Goal: Information Seeking & Learning: Learn about a topic

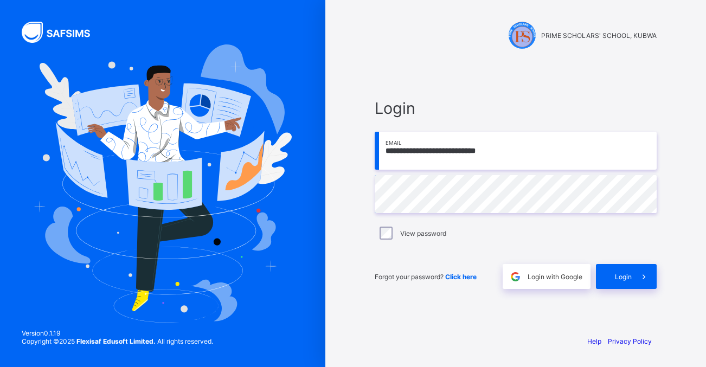
click at [513, 151] on input "**********" at bounding box center [515, 151] width 282 height 38
type input "**********"
click at [619, 275] on span "Login" at bounding box center [623, 277] width 17 height 8
type input "**********"
click at [629, 275] on span "Login" at bounding box center [623, 277] width 17 height 8
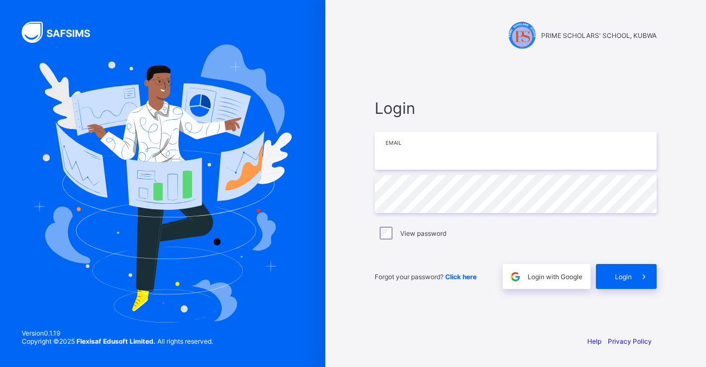
type input "**********"
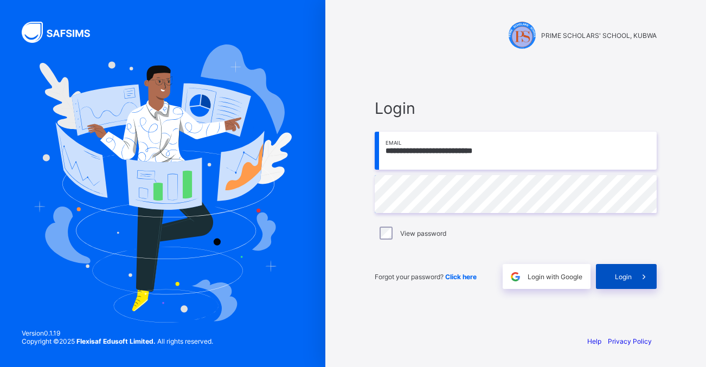
click at [622, 279] on span "Login" at bounding box center [623, 277] width 17 height 8
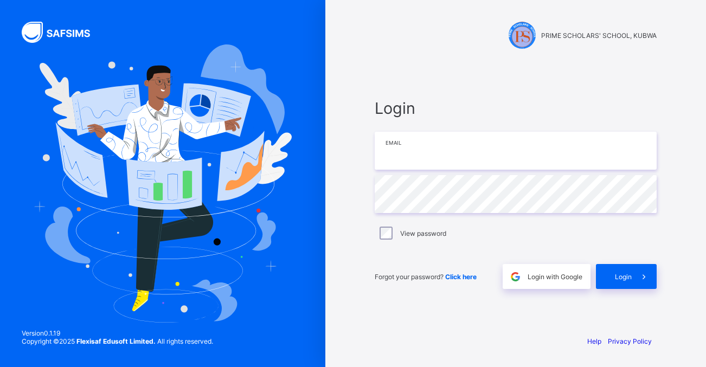
click at [403, 151] on input "email" at bounding box center [515, 151] width 282 height 38
type input "**********"
click at [459, 279] on span "Click here" at bounding box center [460, 277] width 31 height 8
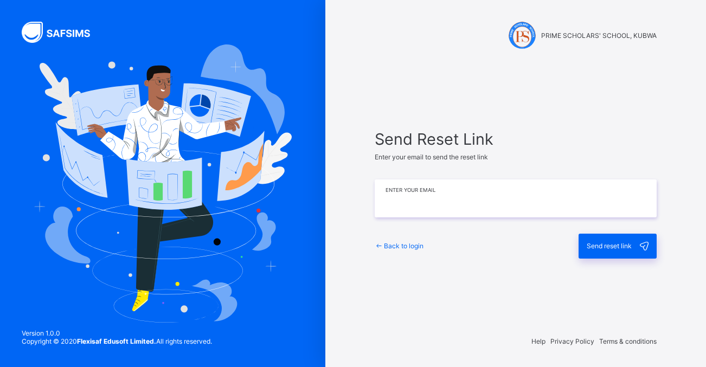
click at [400, 196] on input "email" at bounding box center [515, 198] width 282 height 38
type input "**********"
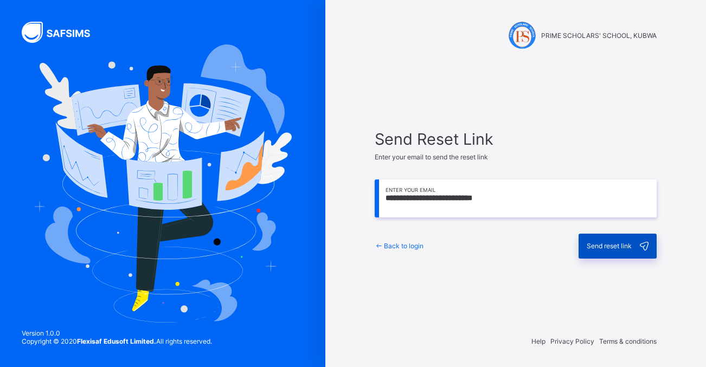
click at [603, 250] on div "Send reset link" at bounding box center [617, 246] width 78 height 25
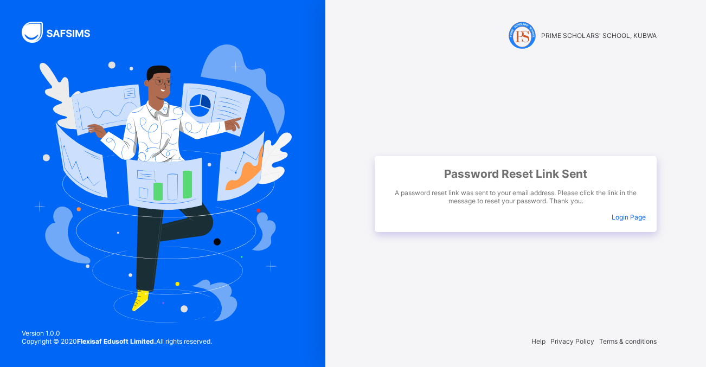
click at [628, 213] on span "Login Page" at bounding box center [628, 217] width 34 height 8
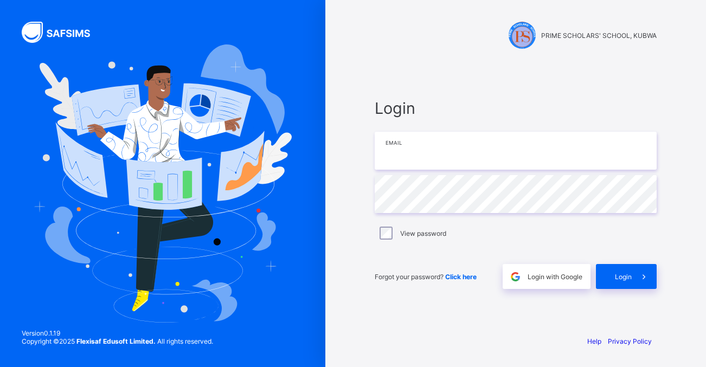
click at [412, 150] on input "email" at bounding box center [515, 151] width 282 height 38
type input "**********"
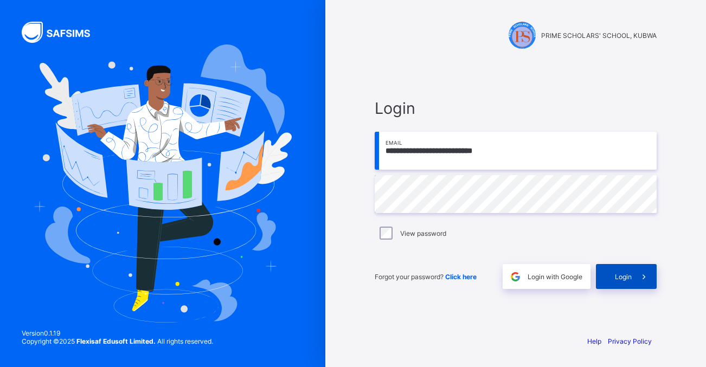
click at [604, 274] on div "Login" at bounding box center [626, 276] width 61 height 25
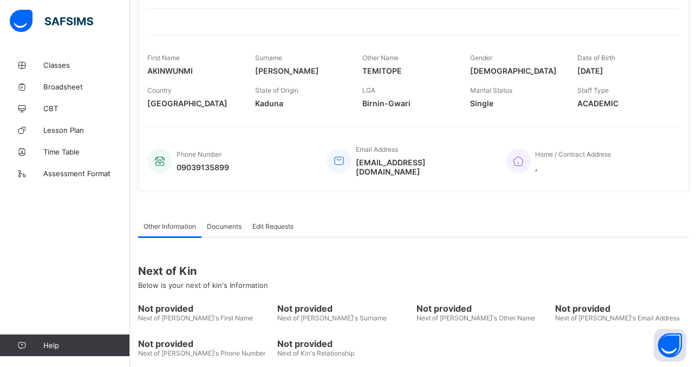
scroll to position [175, 0]
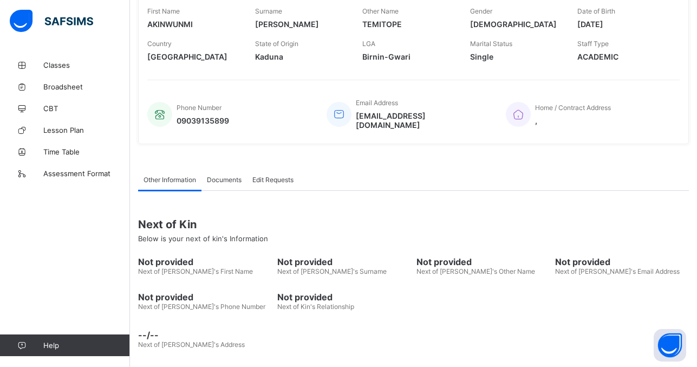
click at [494, 92] on div "Phone Number 09039135899 Email Address [EMAIL_ADDRESS][DOMAIN_NAME] Home / Cont…" at bounding box center [413, 107] width 533 height 55
click at [61, 64] on span "Classes" at bounding box center [86, 65] width 87 height 9
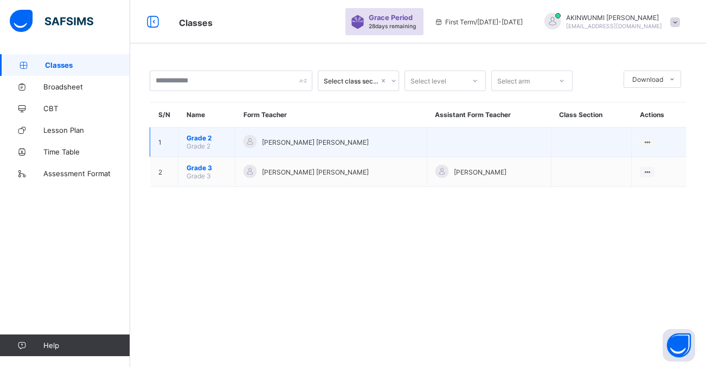
click at [216, 141] on span "Grade 2" at bounding box center [206, 138] width 40 height 8
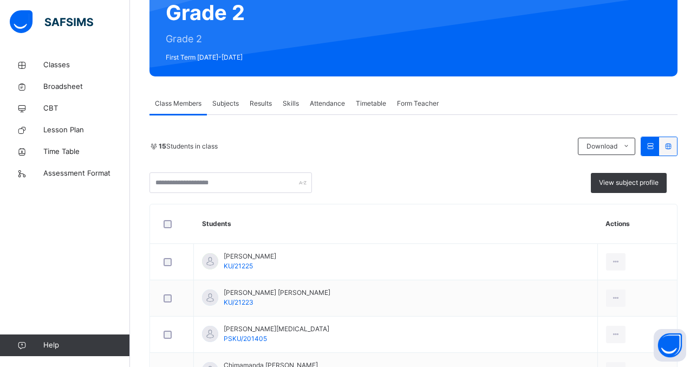
scroll to position [111, 0]
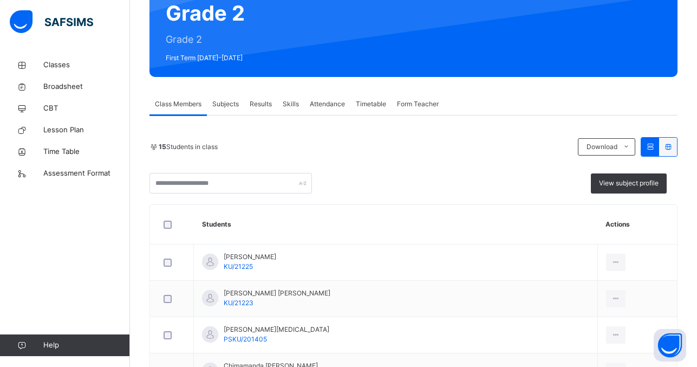
click at [226, 104] on span "Subjects" at bounding box center [225, 104] width 27 height 10
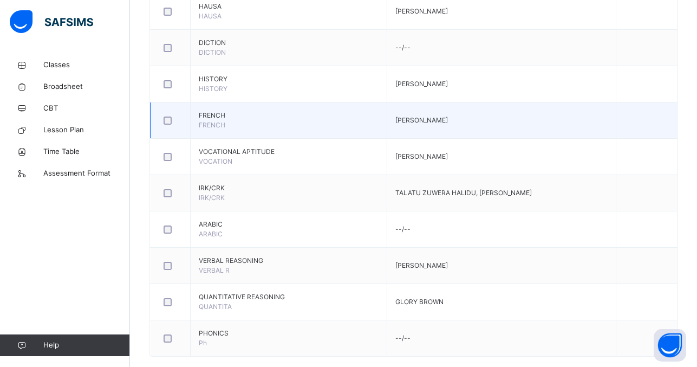
scroll to position [770, 0]
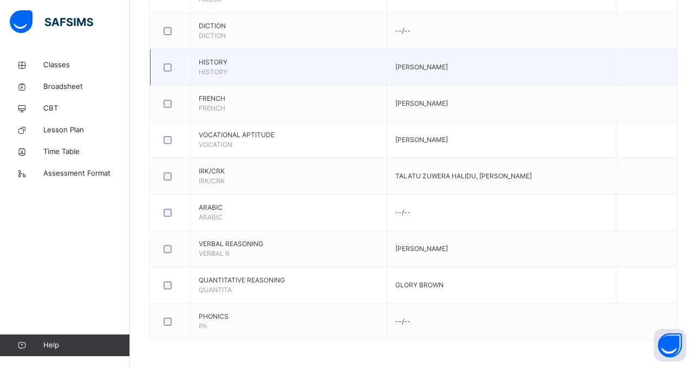
click at [333, 68] on td "HISTORY HISTORY" at bounding box center [289, 67] width 197 height 36
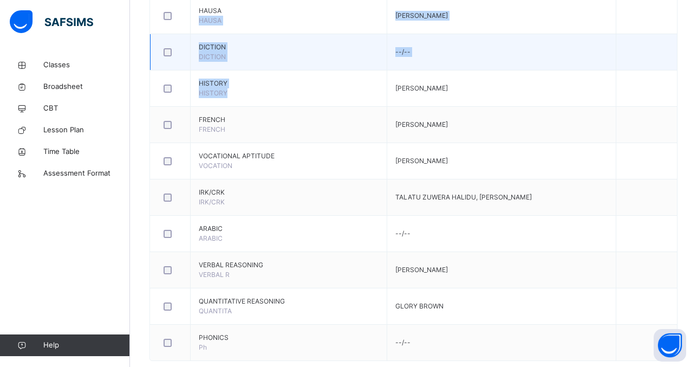
scroll to position [707, 0]
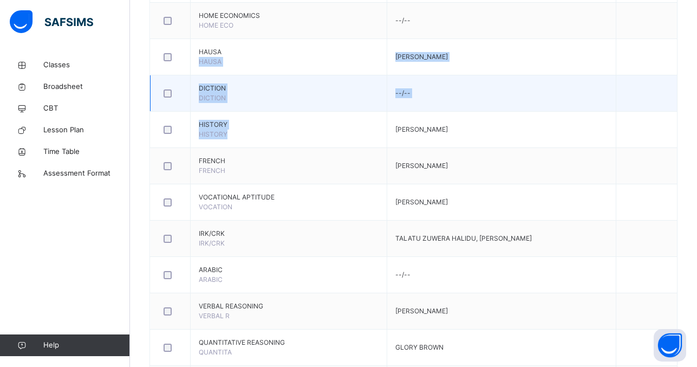
drag, startPoint x: 333, startPoint y: 68, endPoint x: 329, endPoint y: 81, distance: 13.9
click at [329, 81] on tbody "ENGLISH ENGLISH [PERSON_NAME] MATHEMATICS MATHEMAT GLORY BROWN PHYSICAL AND HEA…" at bounding box center [414, 2] width 527 height 799
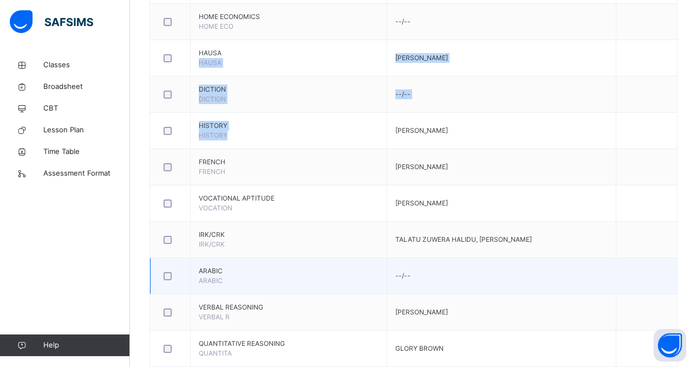
scroll to position [648, 0]
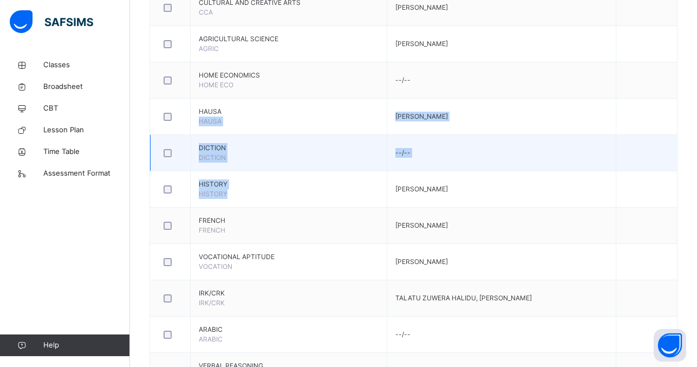
click at [510, 166] on td "--/--" at bounding box center [501, 153] width 229 height 36
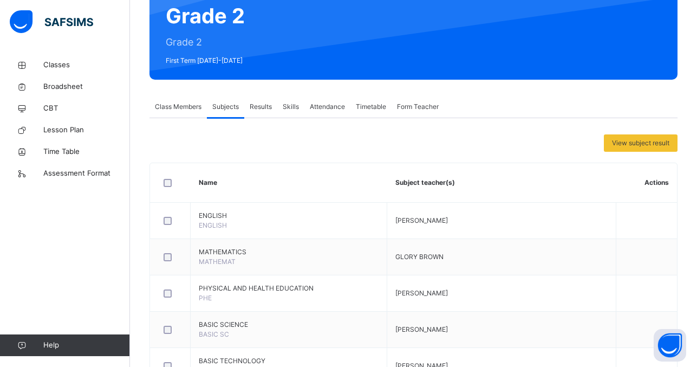
scroll to position [107, 0]
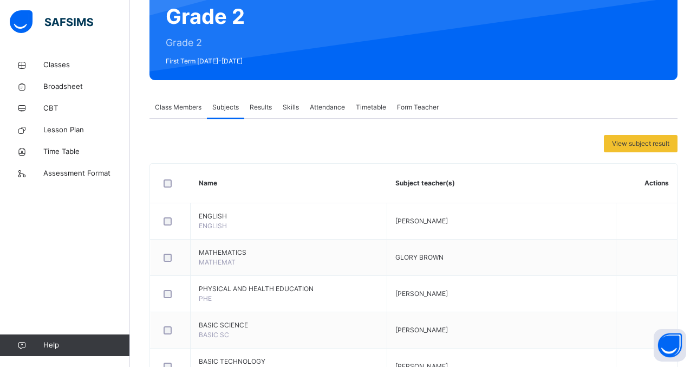
click at [261, 107] on span "Results" at bounding box center [261, 107] width 22 height 10
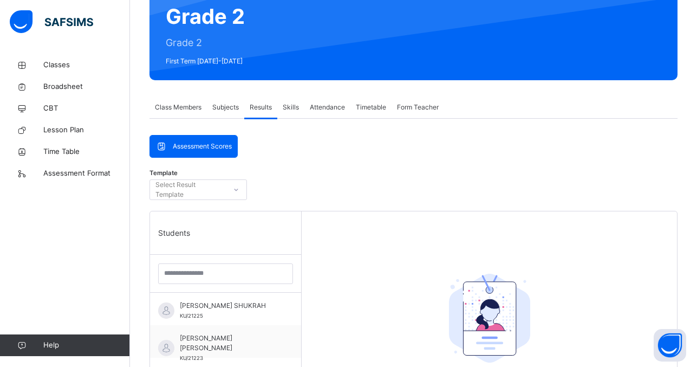
click at [261, 107] on span "Results" at bounding box center [261, 107] width 22 height 10
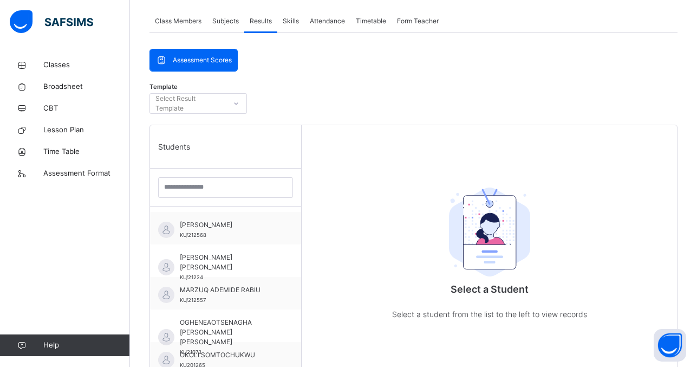
scroll to position [141, 0]
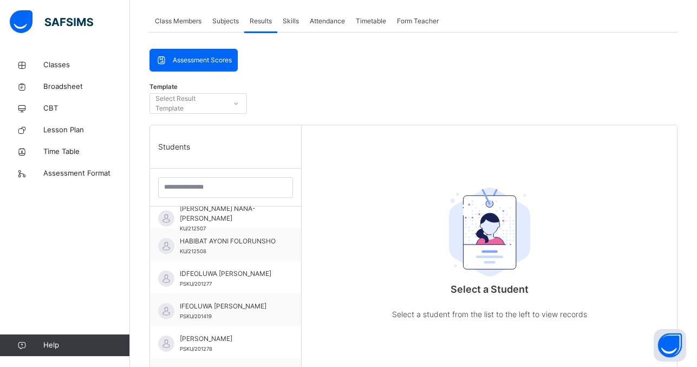
click at [269, 229] on div "HABIBAT AYONI FOLORUNSHO KU/212508" at bounding box center [225, 244] width 151 height 33
click at [318, 92] on div "Template Select Result Template" at bounding box center [414, 106] width 528 height 37
click at [397, 234] on div "Select a Student Select a student from the list to the left to view records" at bounding box center [490, 308] width 376 height 367
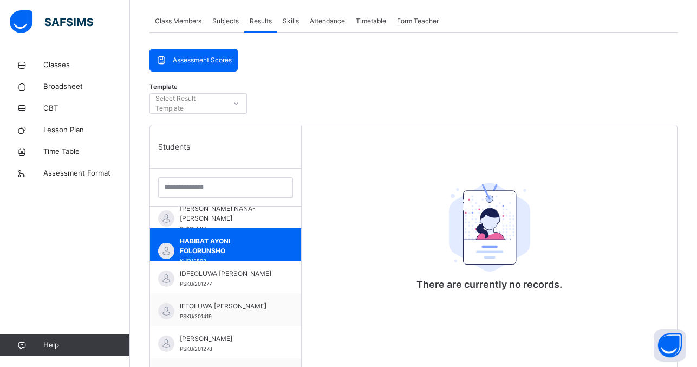
click at [238, 104] on icon at bounding box center [236, 103] width 7 height 11
click at [201, 151] on div "Students" at bounding box center [225, 146] width 151 height 43
click at [219, 59] on span "Assessment Scores" at bounding box center [202, 60] width 59 height 10
click at [209, 56] on span "Assessment Scores" at bounding box center [202, 60] width 59 height 10
click at [295, 25] on span "Skills" at bounding box center [291, 21] width 16 height 10
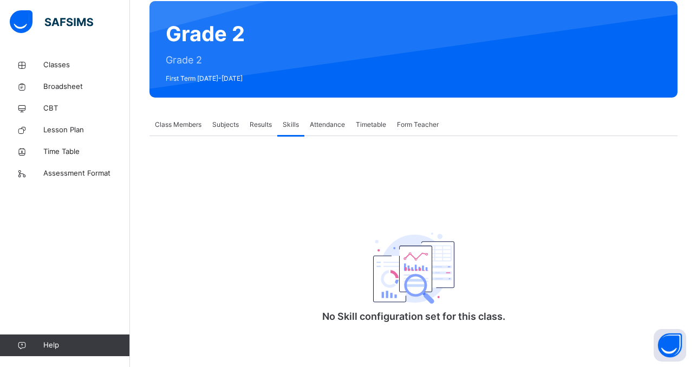
scroll to position [91, 0]
click at [322, 122] on span "Attendance" at bounding box center [327, 125] width 35 height 10
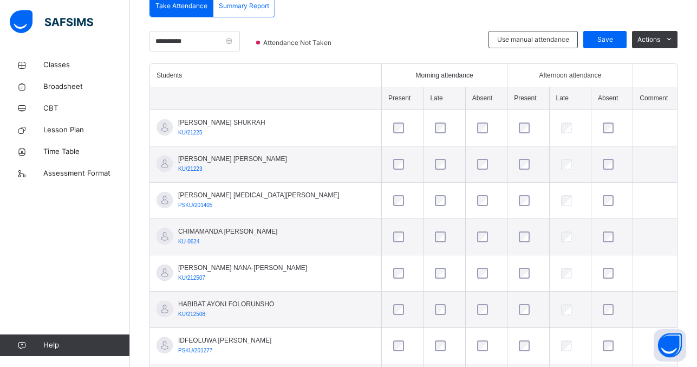
scroll to position [232, 0]
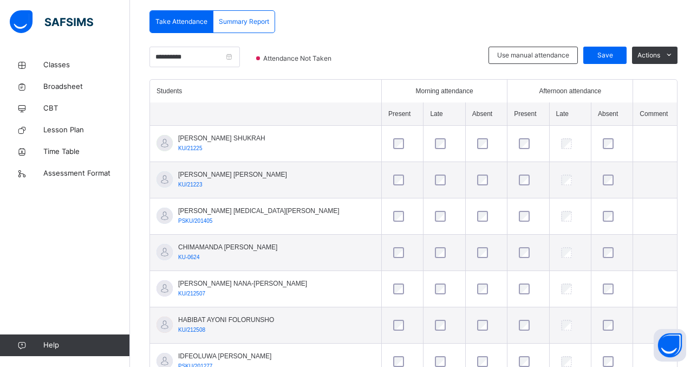
click at [433, 142] on div at bounding box center [444, 143] width 23 height 11
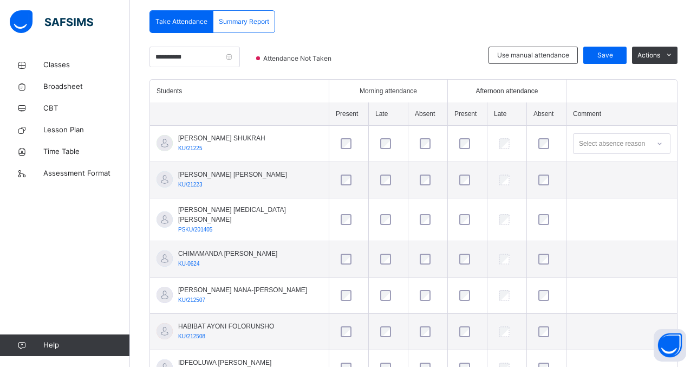
click at [399, 142] on div at bounding box center [388, 143] width 21 height 11
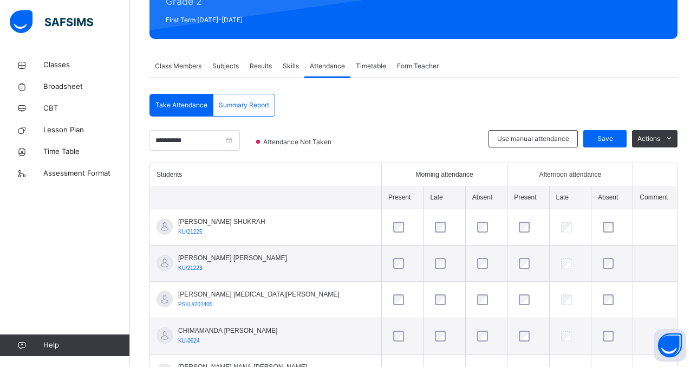
scroll to position [147, 0]
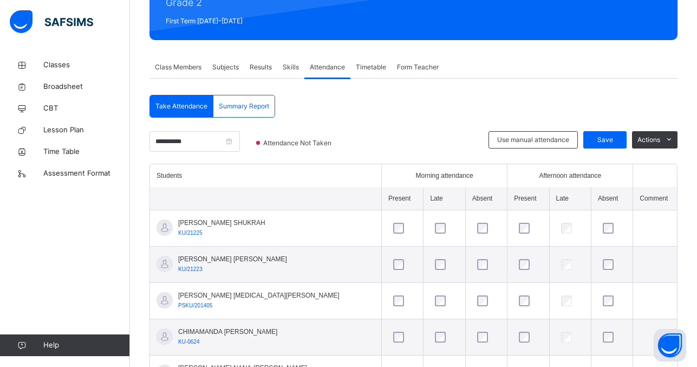
click at [367, 66] on span "Timetable" at bounding box center [371, 67] width 30 height 10
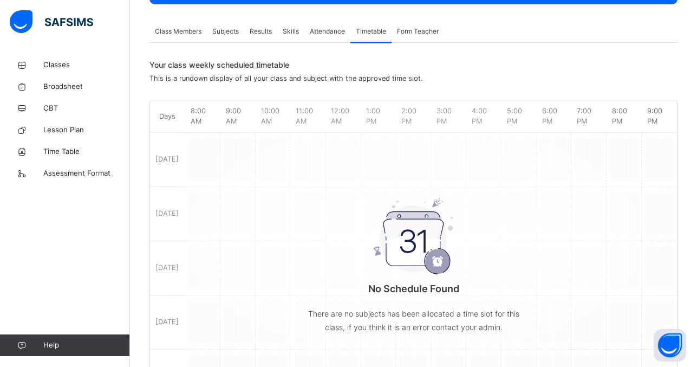
scroll to position [183, 0]
click at [410, 33] on span "Form Teacher" at bounding box center [418, 32] width 42 height 10
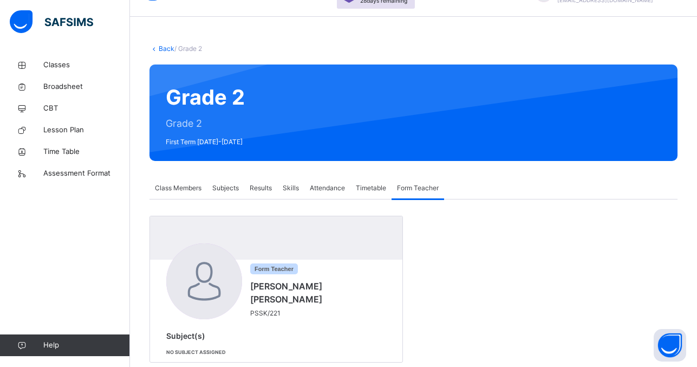
scroll to position [49, 0]
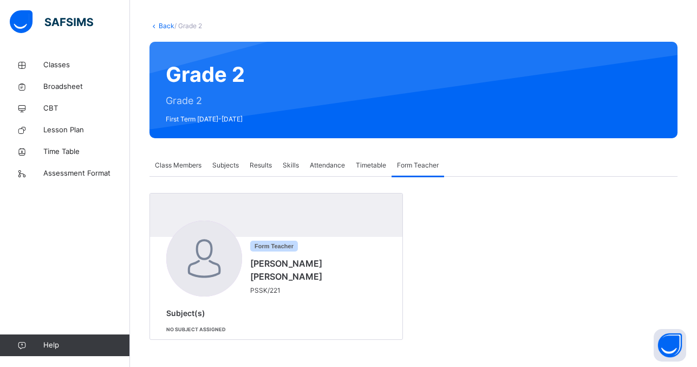
click at [179, 166] on span "Class Members" at bounding box center [178, 165] width 47 height 10
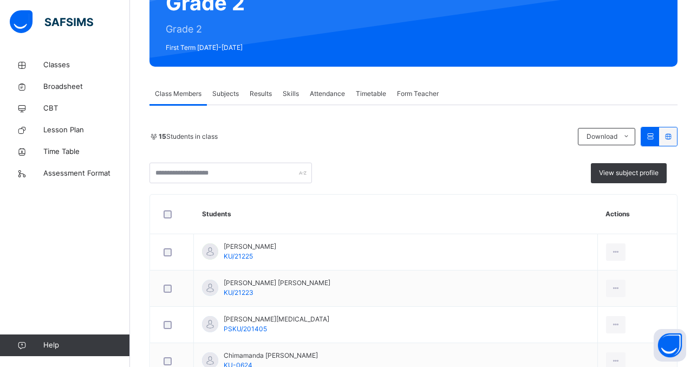
scroll to position [108, 0]
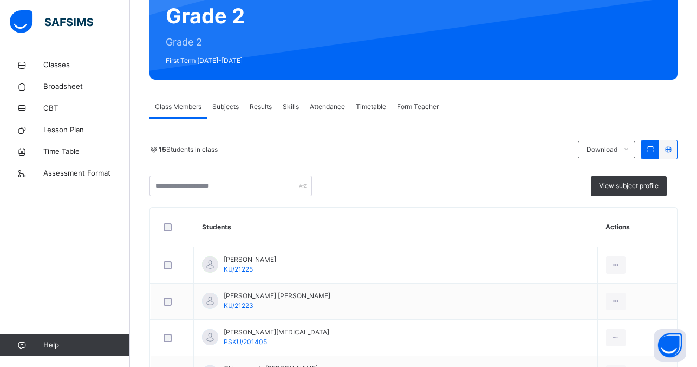
click at [227, 108] on span "Subjects" at bounding box center [225, 107] width 27 height 10
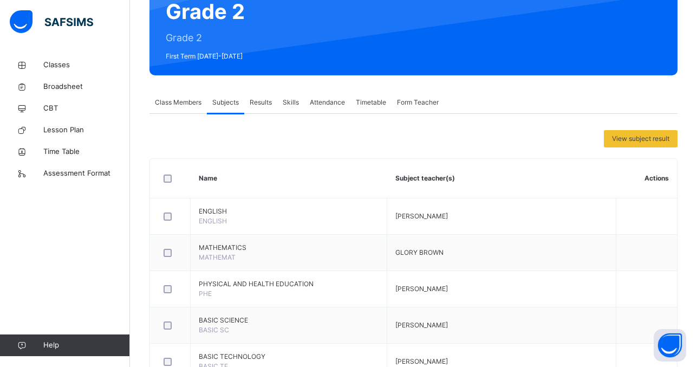
scroll to position [111, 0]
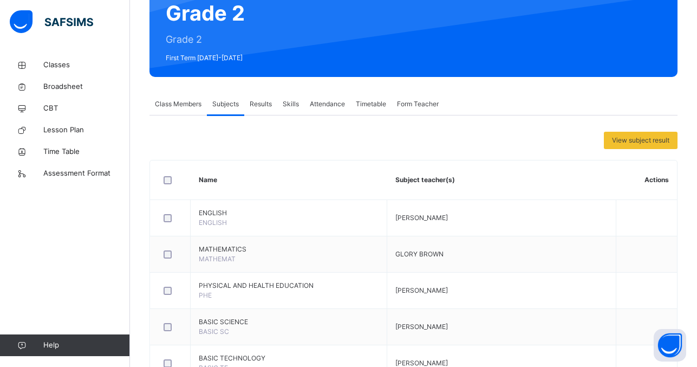
click at [258, 105] on span "Results" at bounding box center [261, 104] width 22 height 10
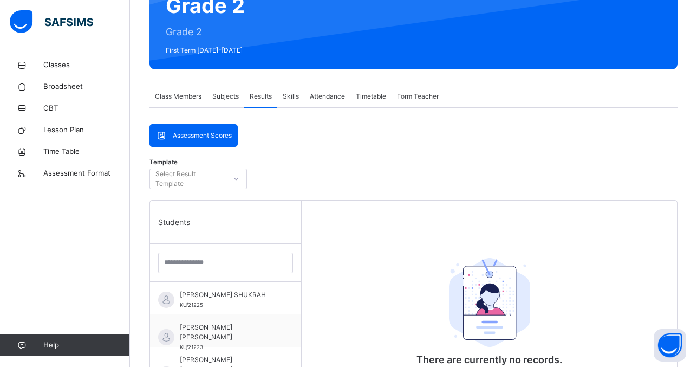
scroll to position [118, 0]
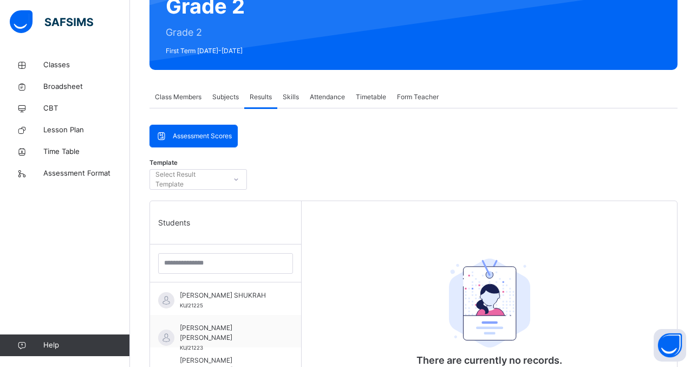
click at [176, 99] on span "Class Members" at bounding box center [178, 97] width 47 height 10
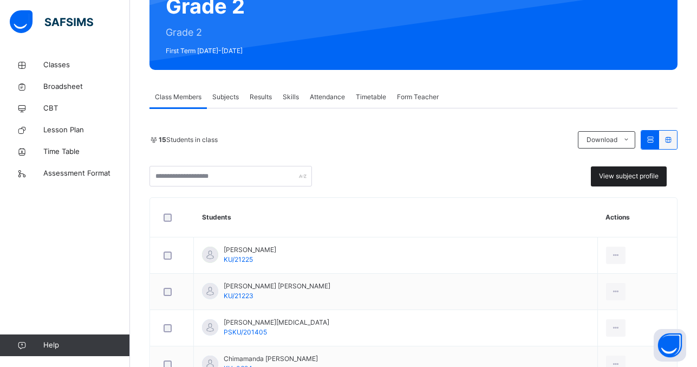
click at [638, 178] on span "View subject profile" at bounding box center [629, 176] width 60 height 10
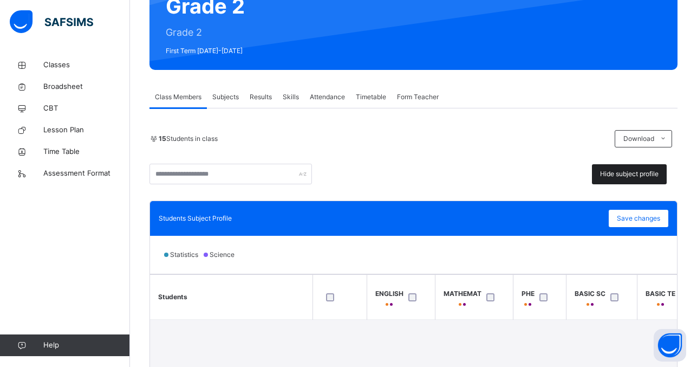
click at [635, 172] on span "Hide subject profile" at bounding box center [629, 174] width 59 height 10
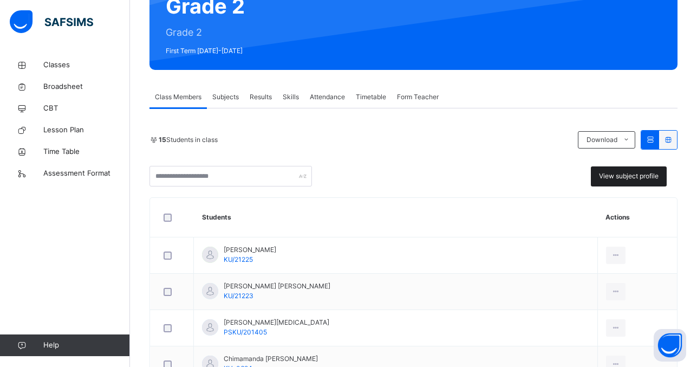
click at [644, 180] on span "View subject profile" at bounding box center [629, 176] width 60 height 10
click at [638, 175] on span "View subject profile" at bounding box center [629, 176] width 60 height 10
click at [629, 177] on span "View subject profile" at bounding box center [629, 176] width 60 height 10
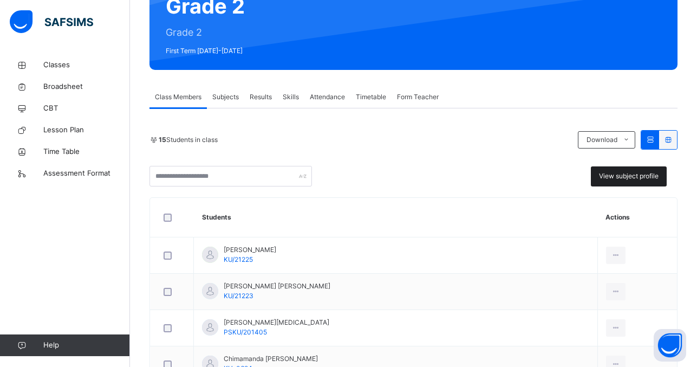
click at [629, 177] on span "View subject profile" at bounding box center [629, 176] width 60 height 10
click at [630, 177] on span "View subject profile" at bounding box center [629, 176] width 60 height 10
click at [637, 175] on span "View subject profile" at bounding box center [629, 176] width 60 height 10
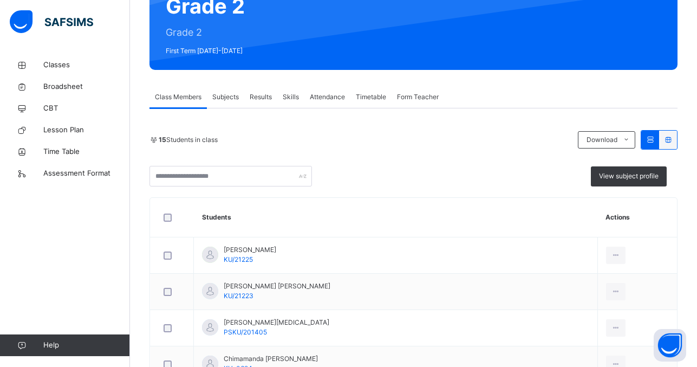
click at [637, 175] on span "View subject profile" at bounding box center [629, 176] width 60 height 10
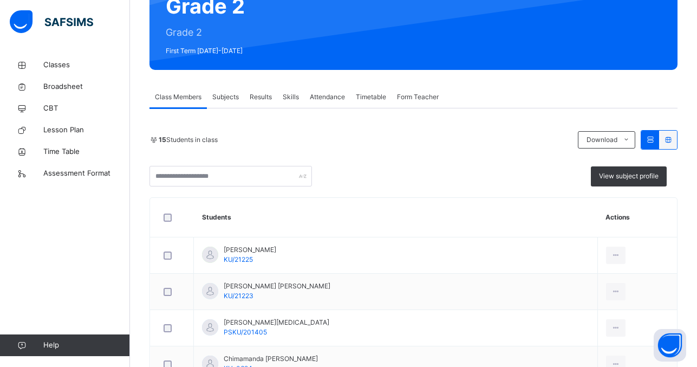
click at [653, 69] on div "Grade 2 Grade 2 First Term [DATE]-[DATE]" at bounding box center [414, 21] width 528 height 96
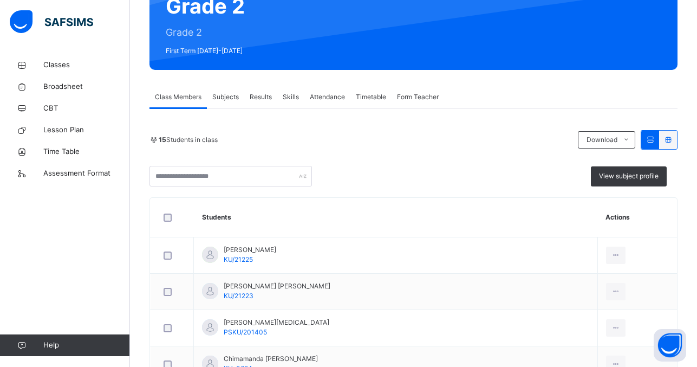
click at [653, 69] on div "Grade 2 Grade 2 First Term [DATE]-[DATE]" at bounding box center [414, 21] width 528 height 96
click at [652, 69] on div "Grade 2 Grade 2 First Term [DATE]-[DATE]" at bounding box center [414, 21] width 528 height 96
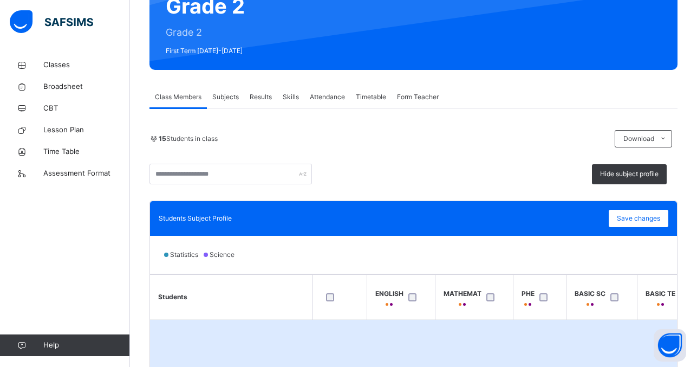
drag, startPoint x: 654, startPoint y: 68, endPoint x: 343, endPoint y: 253, distance: 361.4
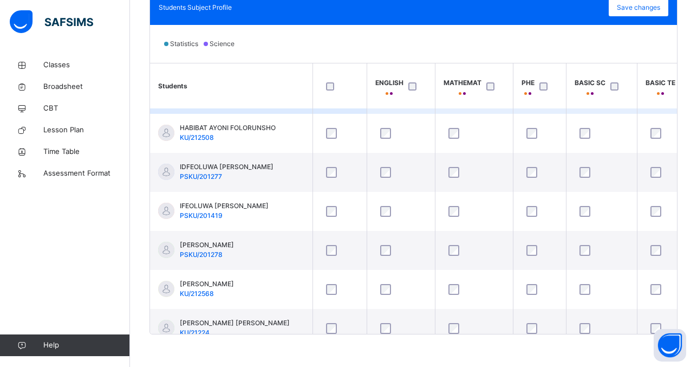
scroll to position [0, 0]
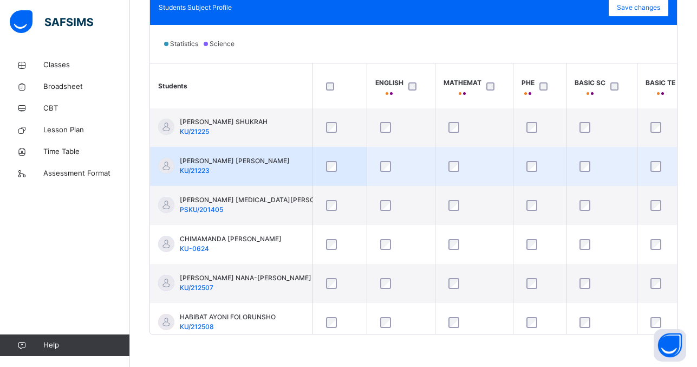
click at [424, 148] on td at bounding box center [401, 166] width 68 height 39
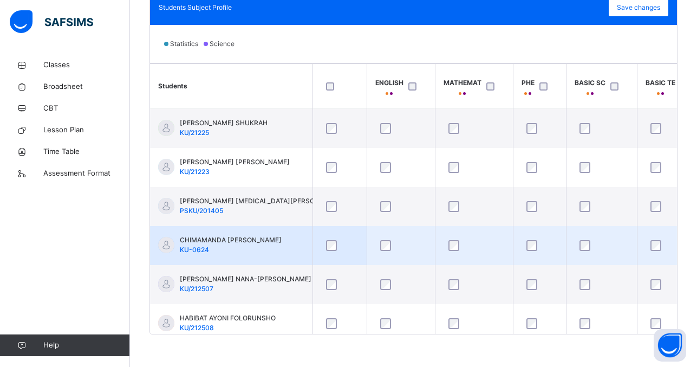
click at [381, 232] on td at bounding box center [401, 245] width 68 height 39
click at [381, 230] on td at bounding box center [401, 245] width 68 height 39
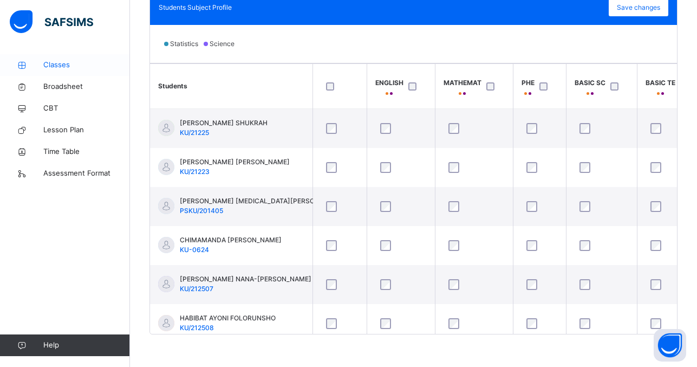
click at [60, 64] on span "Classes" at bounding box center [86, 65] width 87 height 11
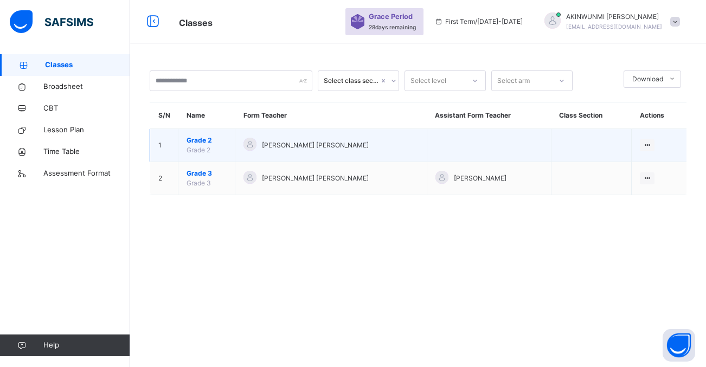
click at [316, 140] on div "[PERSON_NAME] [PERSON_NAME]" at bounding box center [330, 146] width 175 height 16
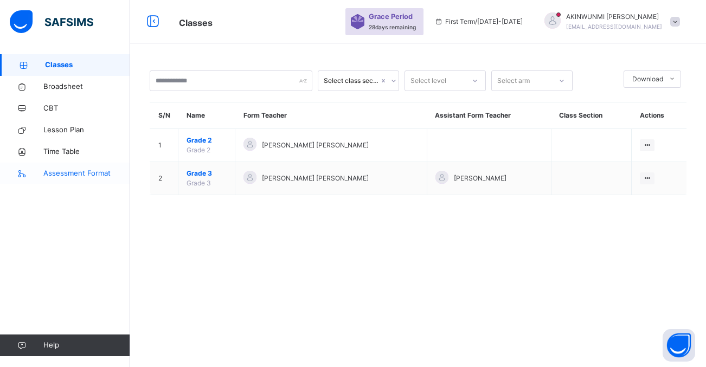
click at [91, 177] on span "Assessment Format" at bounding box center [86, 173] width 87 height 11
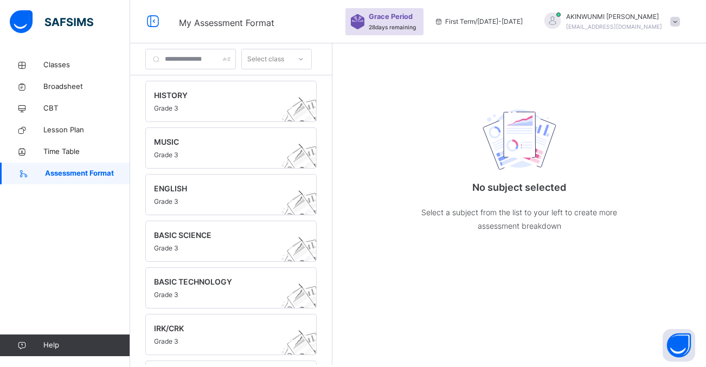
click at [304, 57] on icon at bounding box center [301, 59] width 7 height 11
click at [332, 167] on div "HISTORY Grade 3 MUSIC Grade 3 ENGLISH Grade 3 BASIC SCIENCE Grade 3 BASIC TECHN…" at bounding box center [231, 219] width 202 height 289
click at [232, 102] on span at bounding box center [220, 102] width 133 height 3
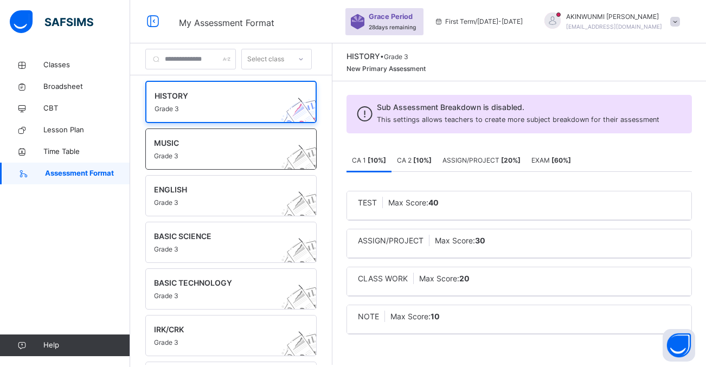
click at [273, 152] on span "Grade 3" at bounding box center [220, 156] width 133 height 10
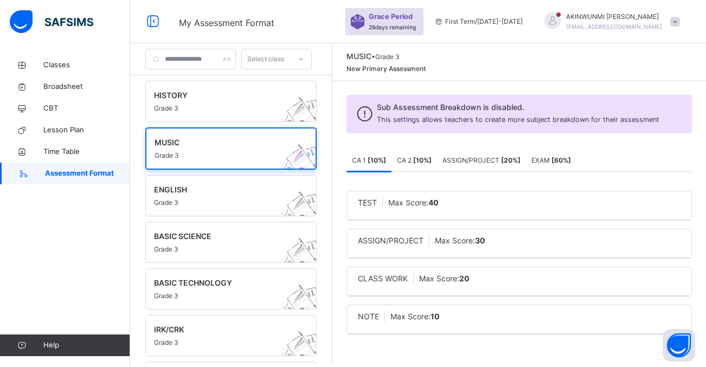
click at [469, 206] on div "TEST Max Score: 40" at bounding box center [519, 202] width 322 height 11
click at [469, 205] on div "TEST Max Score: 40" at bounding box center [519, 202] width 322 height 11
click at [520, 159] on b "[ 20 %]" at bounding box center [511, 160] width 20 height 8
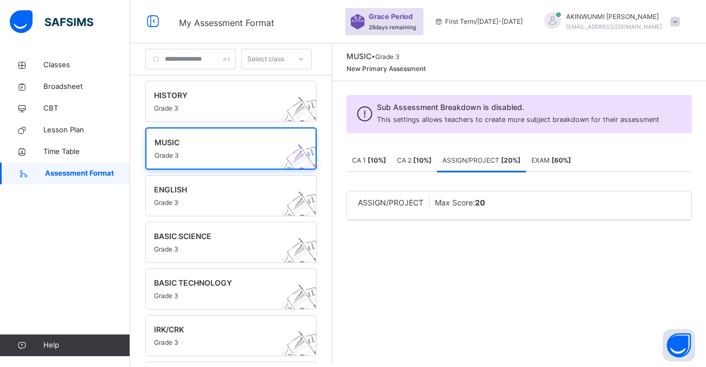
click at [431, 163] on b "[ 10 %]" at bounding box center [422, 160] width 18 height 8
click at [386, 161] on b "[ 10 %]" at bounding box center [376, 160] width 18 height 8
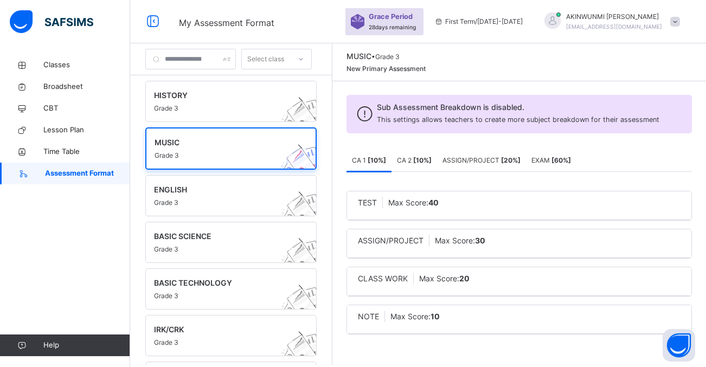
click at [423, 236] on span "ASSIGN/PROJECT" at bounding box center [391, 240] width 66 height 9
drag, startPoint x: 431, startPoint y: 236, endPoint x: 532, endPoint y: 199, distance: 107.5
click at [532, 199] on div "TEST Max Score: 40" at bounding box center [519, 202] width 322 height 11
click at [304, 60] on icon at bounding box center [301, 59] width 7 height 11
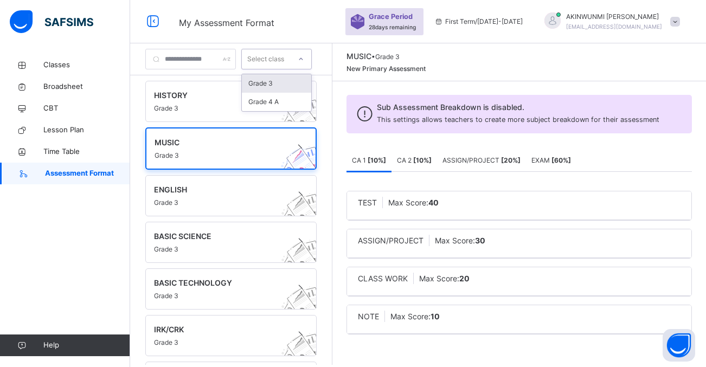
click at [679, 21] on span at bounding box center [675, 22] width 10 height 10
click at [73, 129] on span "Lesson Plan" at bounding box center [86, 130] width 87 height 11
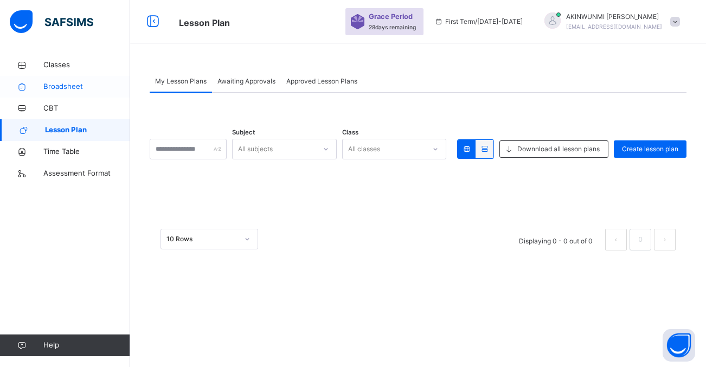
click at [62, 83] on span "Broadsheet" at bounding box center [86, 86] width 87 height 11
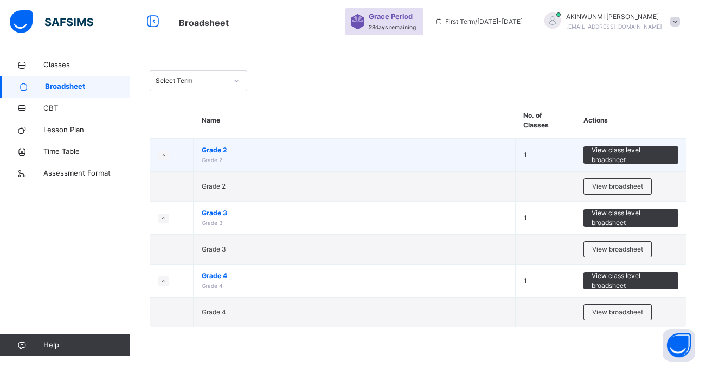
click at [365, 151] on span "Grade 2" at bounding box center [354, 150] width 305 height 10
click at [365, 152] on span "Grade 2" at bounding box center [354, 150] width 305 height 10
drag, startPoint x: 365, startPoint y: 152, endPoint x: 355, endPoint y: 160, distance: 13.1
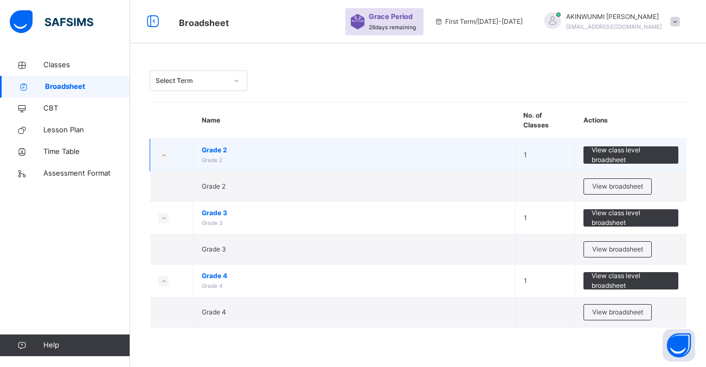
click at [355, 160] on td "Grade 2 Grade 2" at bounding box center [354, 155] width 322 height 33
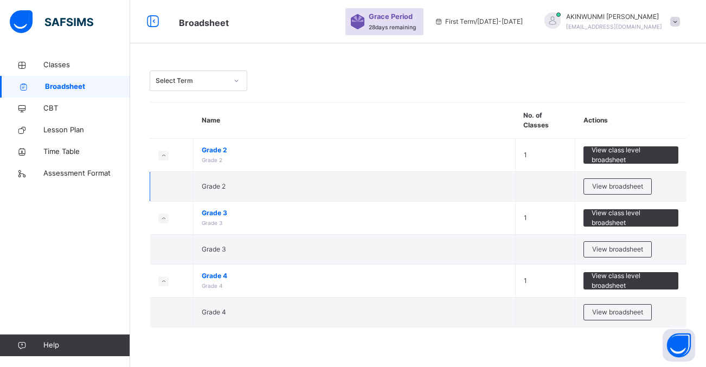
click at [351, 190] on td "Grade 2" at bounding box center [354, 187] width 322 height 30
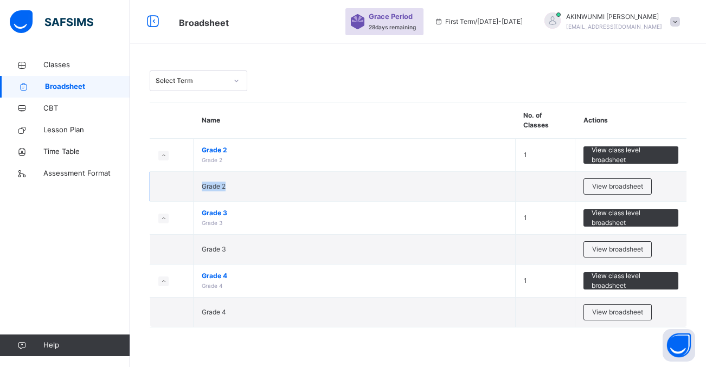
click at [351, 190] on td "Grade 2" at bounding box center [354, 187] width 322 height 30
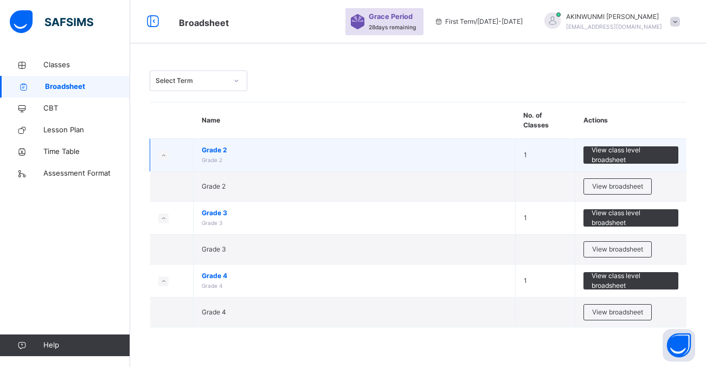
click at [349, 148] on span "Grade 2" at bounding box center [354, 150] width 305 height 10
click at [348, 148] on span "Grade 2" at bounding box center [354, 150] width 305 height 10
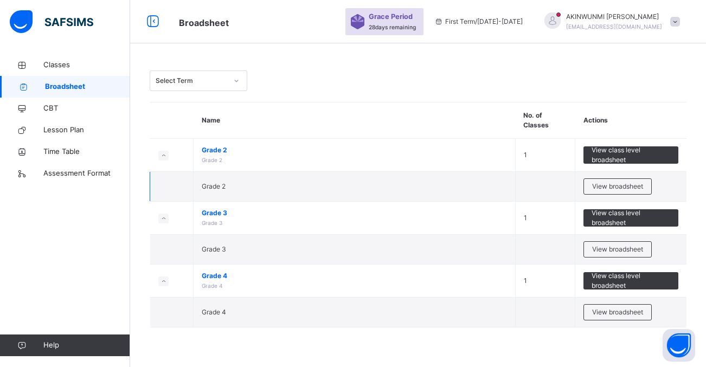
drag, startPoint x: 348, startPoint y: 148, endPoint x: 363, endPoint y: 194, distance: 47.7
click at [363, 194] on td "Grade 2" at bounding box center [354, 187] width 322 height 30
click at [363, 186] on td "Grade 2" at bounding box center [354, 187] width 322 height 30
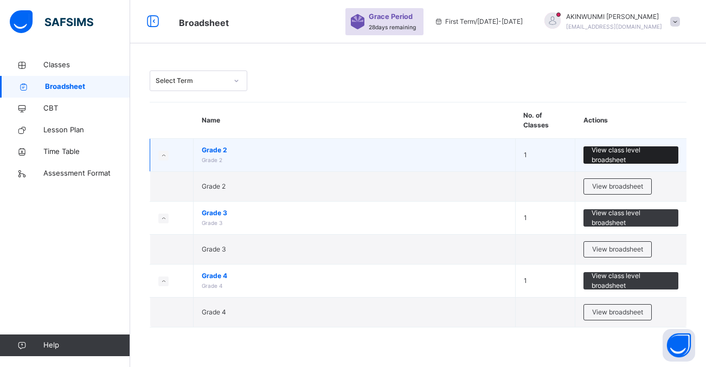
click at [618, 158] on span "View class level broadsheet" at bounding box center [630, 155] width 79 height 20
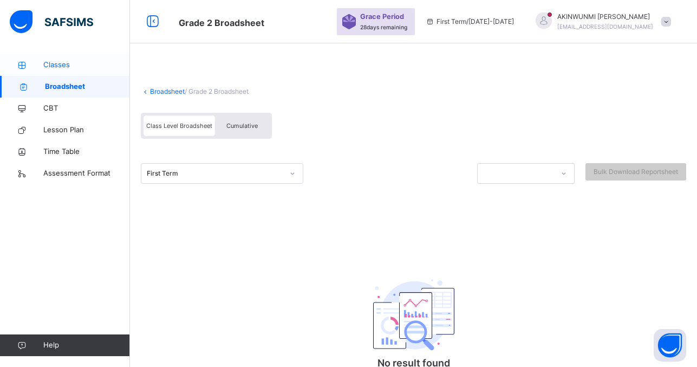
click at [80, 63] on span "Classes" at bounding box center [86, 65] width 87 height 11
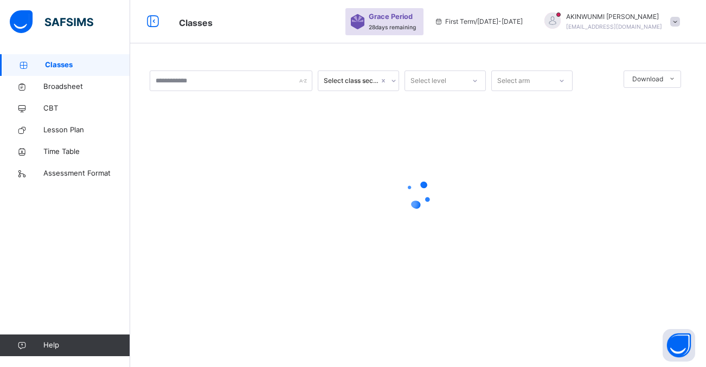
click at [80, 63] on span "Classes" at bounding box center [87, 65] width 85 height 11
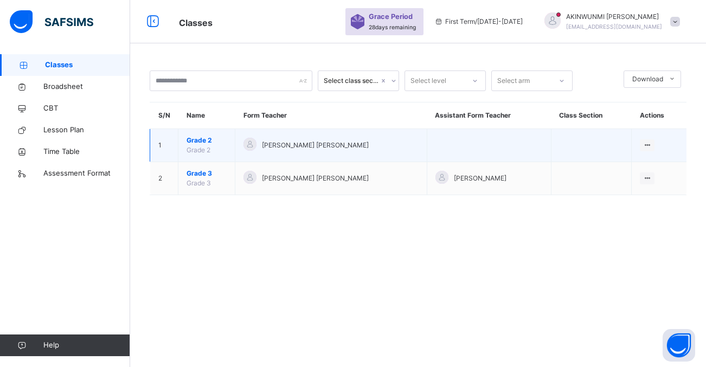
click at [300, 147] on span "[PERSON_NAME] [PERSON_NAME]" at bounding box center [315, 145] width 107 height 10
click at [371, 144] on div "[PERSON_NAME] [PERSON_NAME]" at bounding box center [330, 146] width 175 height 16
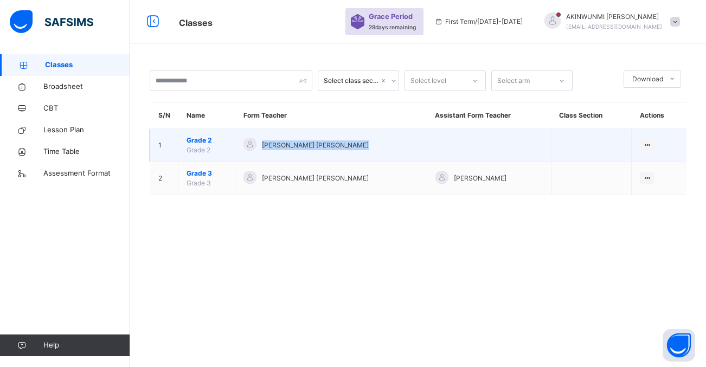
click at [371, 144] on div "[PERSON_NAME] [PERSON_NAME]" at bounding box center [330, 146] width 175 height 16
drag, startPoint x: 371, startPoint y: 144, endPoint x: 393, endPoint y: 157, distance: 26.2
click at [393, 157] on td "[PERSON_NAME] [PERSON_NAME]" at bounding box center [330, 145] width 191 height 33
click at [409, 146] on div "[PERSON_NAME] [PERSON_NAME]" at bounding box center [330, 146] width 175 height 16
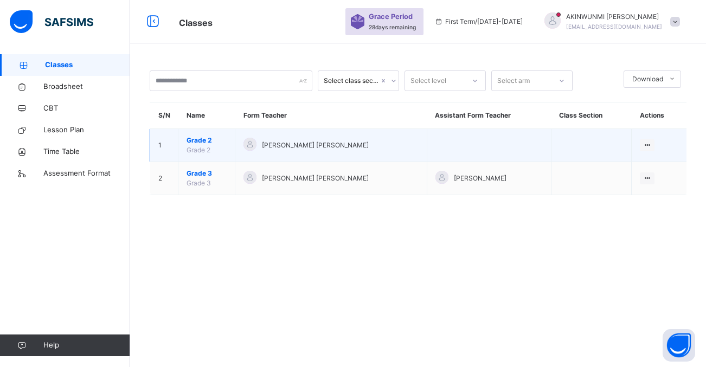
click at [409, 146] on div "[PERSON_NAME] [PERSON_NAME]" at bounding box center [330, 146] width 175 height 16
drag, startPoint x: 409, startPoint y: 146, endPoint x: 447, endPoint y: 147, distance: 38.0
click at [447, 147] on td at bounding box center [489, 145] width 124 height 33
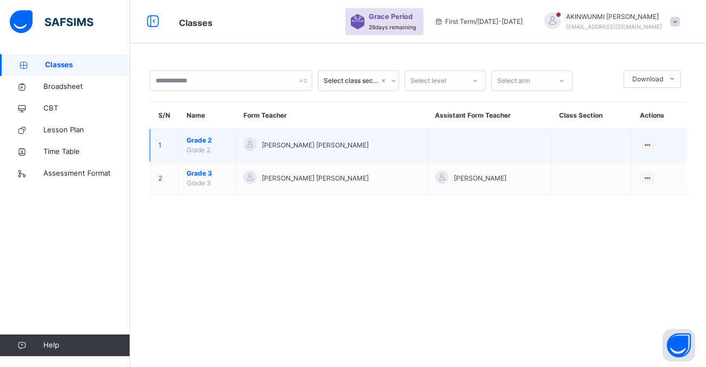
click at [198, 140] on span "Grade 2" at bounding box center [206, 140] width 40 height 10
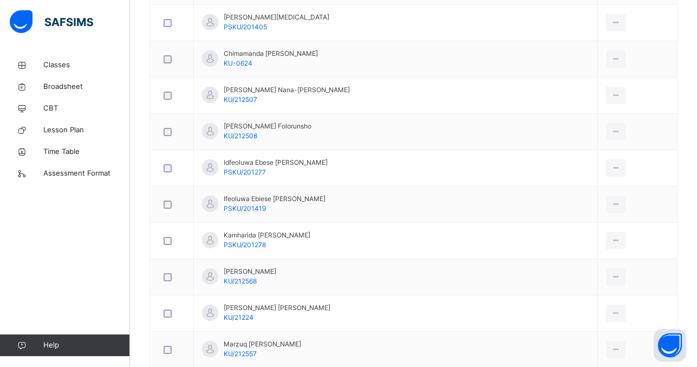
scroll to position [421, 0]
